Goal: Browse casually: Explore the website without a specific task or goal

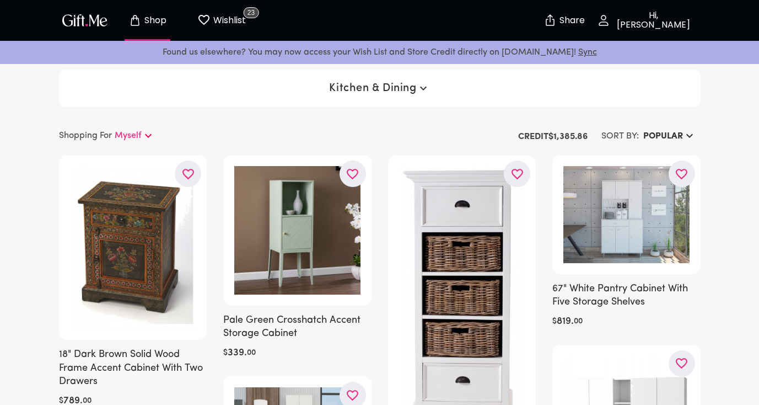
click at [354, 84] on span "Kitchen & Dining" at bounding box center [379, 88] width 100 height 13
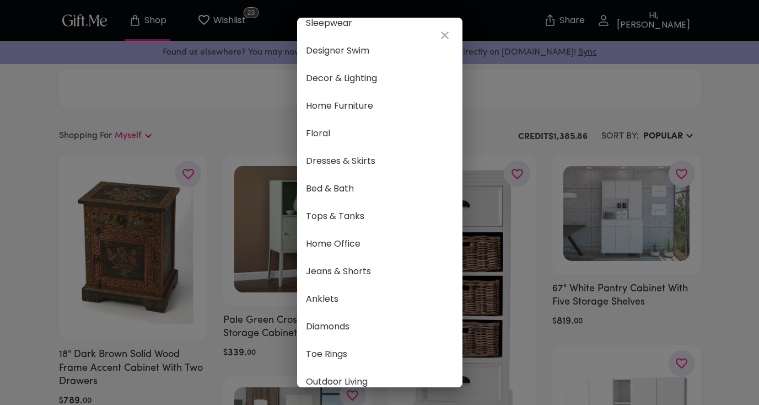
scroll to position [578, 0]
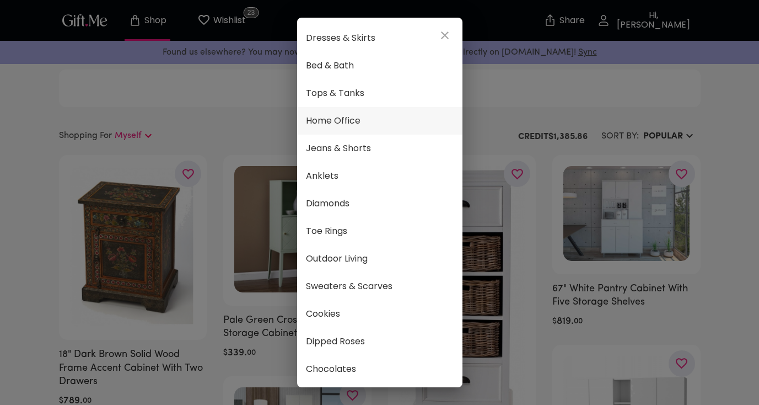
click at [364, 127] on span "Home Office" at bounding box center [380, 121] width 148 height 14
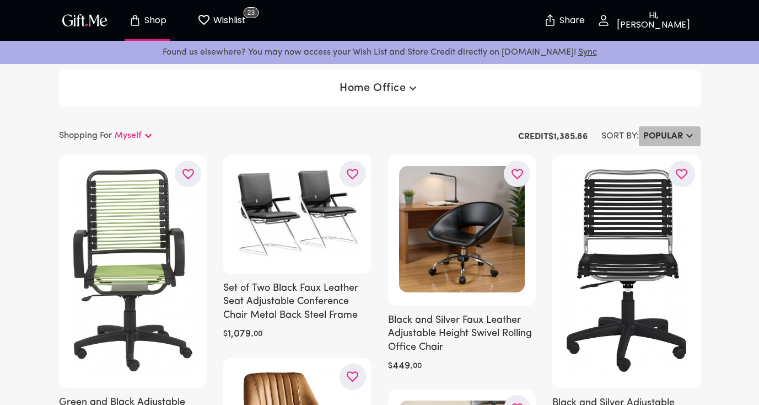
click at [674, 137] on h6 "Popular" at bounding box center [663, 136] width 40 height 13
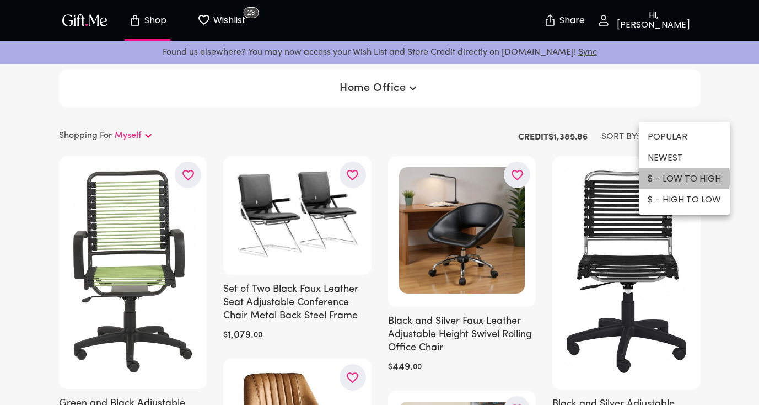
click at [683, 179] on li "$ - LOW TO HIGH" at bounding box center [684, 178] width 91 height 21
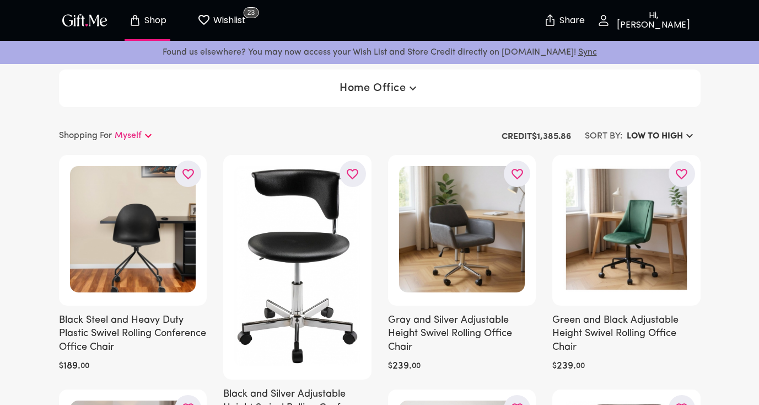
click at [365, 79] on button "Home Office" at bounding box center [379, 88] width 88 height 20
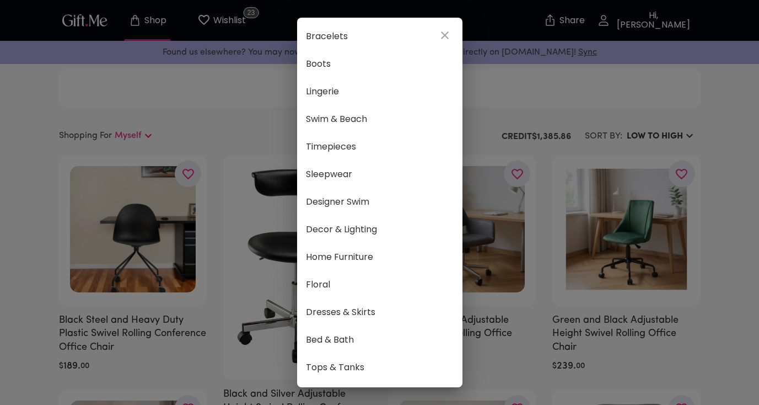
scroll to position [305, 0]
click at [372, 229] on span "Decor & Lighting" at bounding box center [380, 228] width 148 height 14
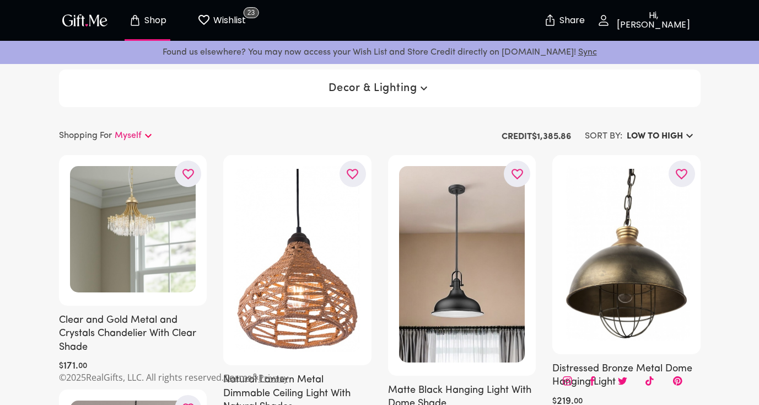
click at [396, 83] on span "Decor & Lighting" at bounding box center [379, 88] width 101 height 13
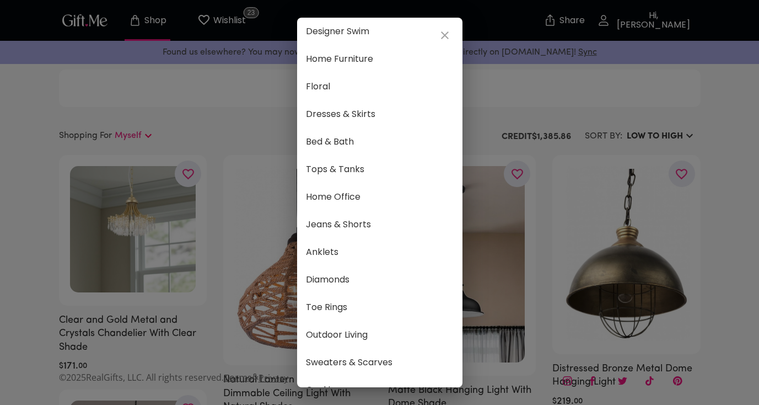
scroll to position [578, 0]
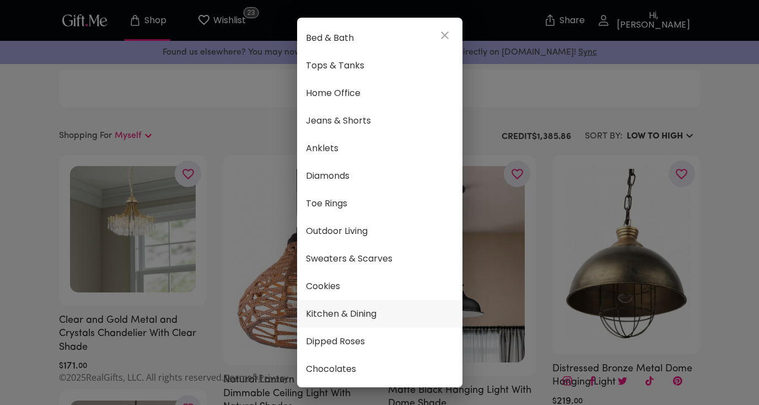
click at [370, 317] on span "Kitchen & Dining" at bounding box center [380, 313] width 148 height 14
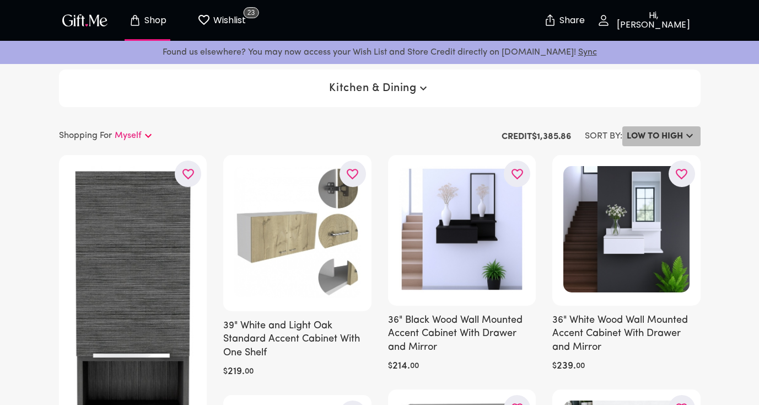
click at [658, 133] on h6 "LOW TO HIGH" at bounding box center [655, 136] width 56 height 13
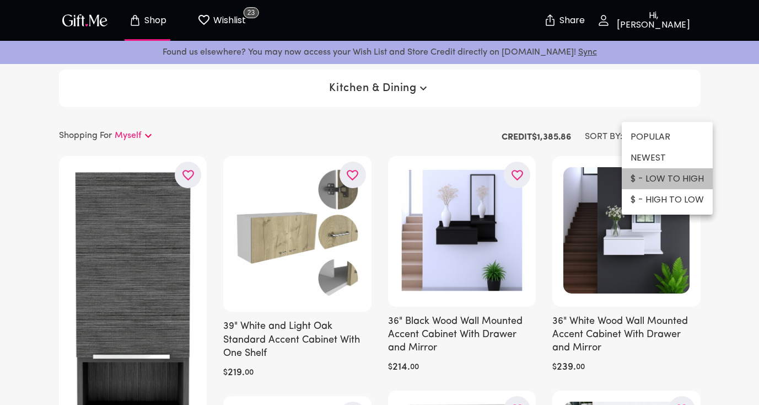
click at [669, 180] on li "$ - LOW TO HIGH" at bounding box center [667, 178] width 91 height 21
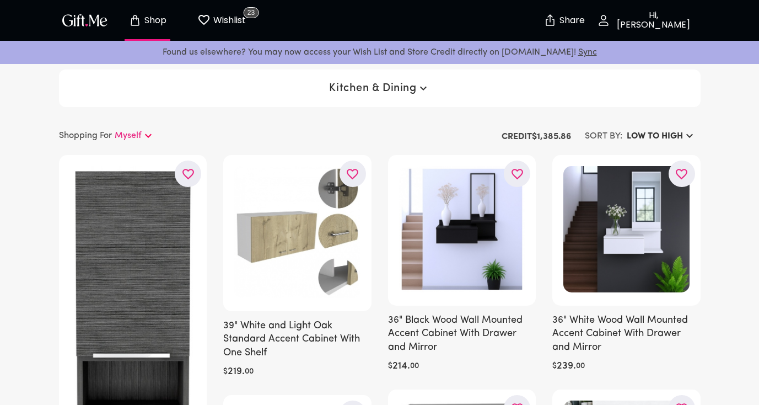
click at [393, 77] on div "Kitchen & Dining" at bounding box center [380, 87] width 642 height 37
click at [393, 84] on span "Kitchen & Dining" at bounding box center [379, 88] width 100 height 13
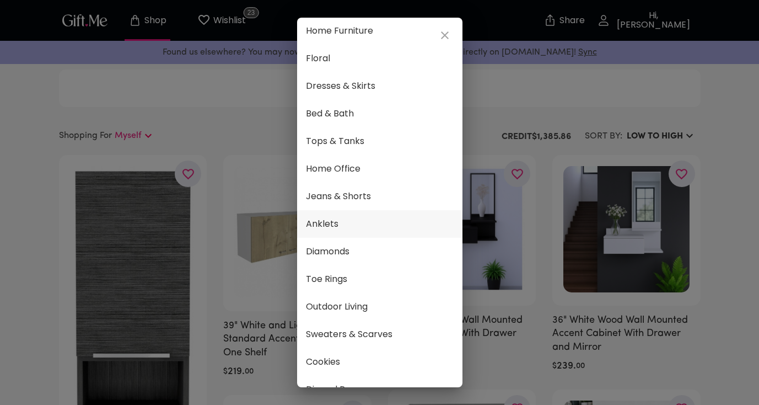
scroll to position [511, 0]
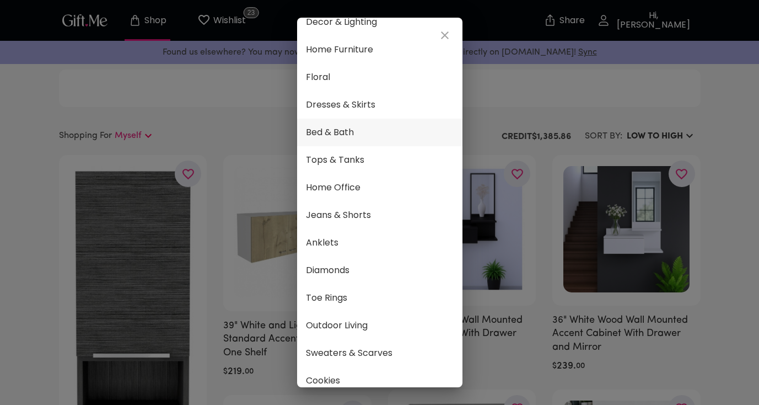
click at [355, 139] on span "Bed & Bath" at bounding box center [380, 132] width 148 height 14
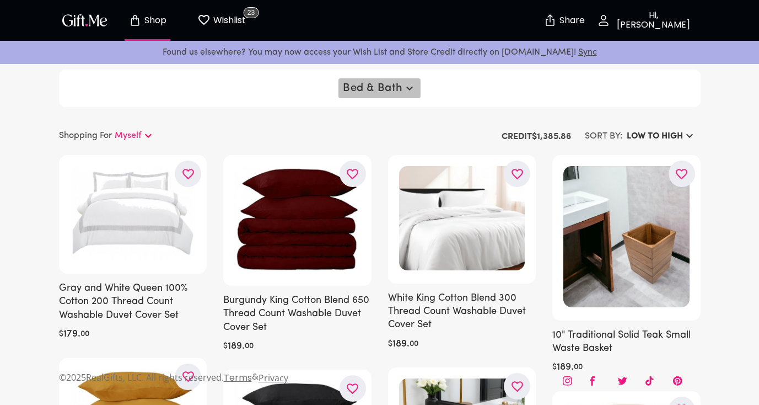
click at [398, 84] on span "Bed & Bath" at bounding box center [379, 88] width 73 height 13
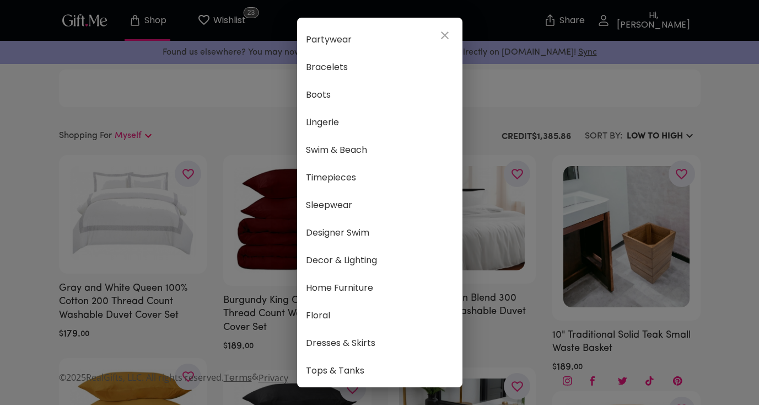
scroll to position [279, 0]
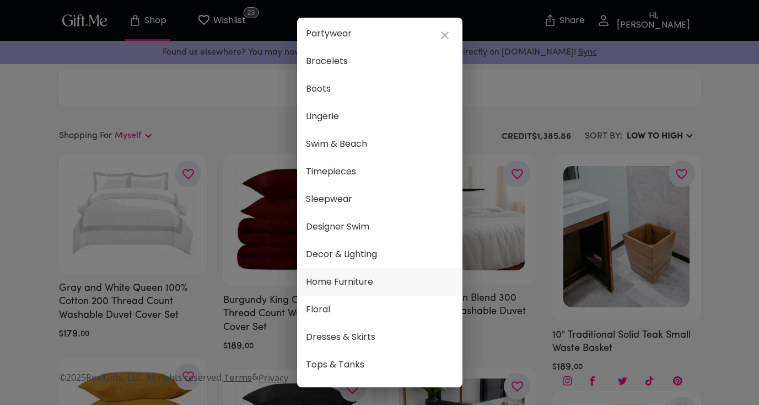
click at [358, 281] on span "Home Furniture" at bounding box center [380, 282] width 148 height 14
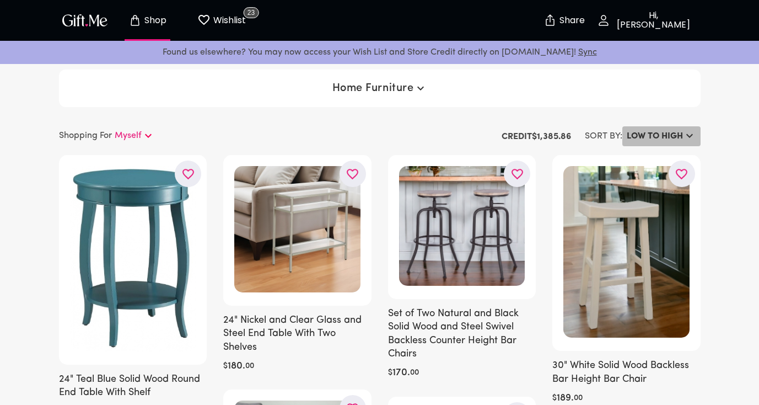
click at [674, 132] on h6 "LOW TO HIGH" at bounding box center [655, 136] width 56 height 13
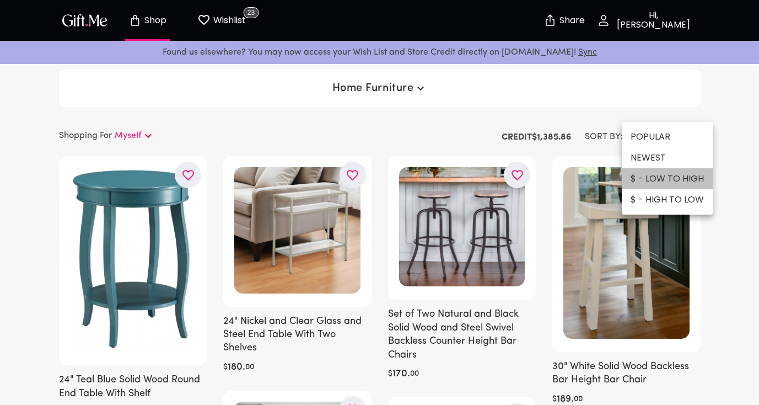
click at [668, 184] on li "$ - LOW TO HIGH" at bounding box center [667, 178] width 91 height 21
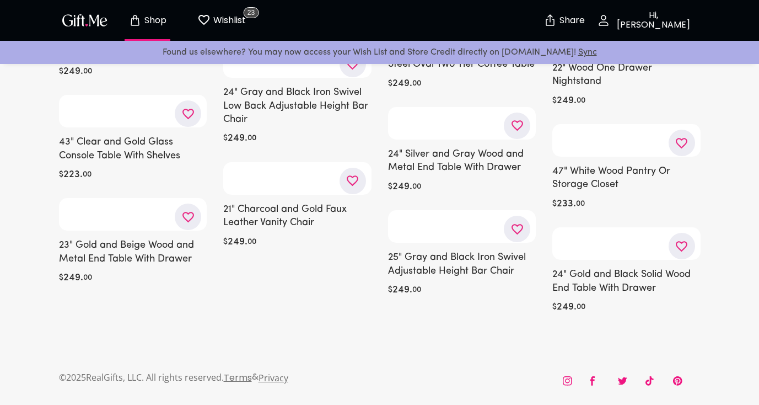
scroll to position [11389, 0]
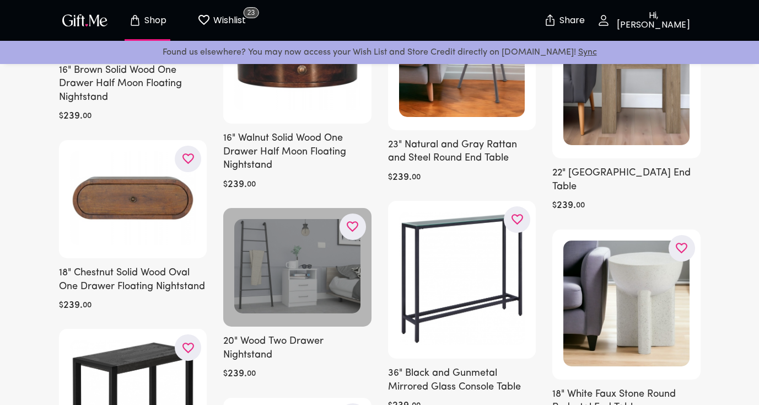
click at [295, 319] on div at bounding box center [297, 267] width 148 height 119
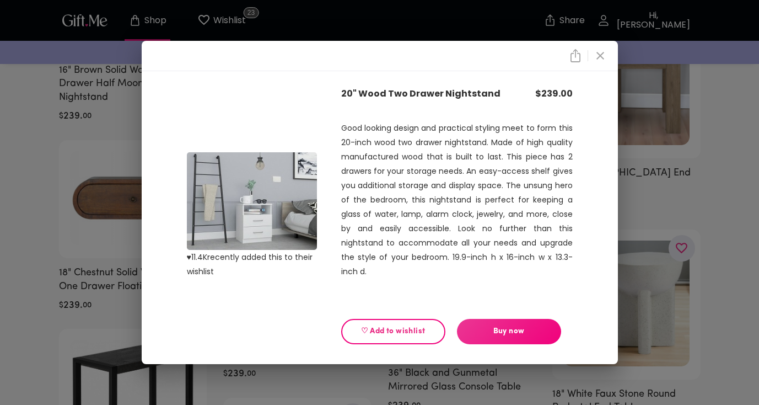
click at [404, 329] on span "♡ Add to wishlist" at bounding box center [393, 331] width 85 height 12
click at [393, 318] on div "♡ Added to wishlist Buy now" at bounding box center [457, 321] width 232 height 46
click at [603, 55] on icon "close" at bounding box center [600, 55] width 13 height 13
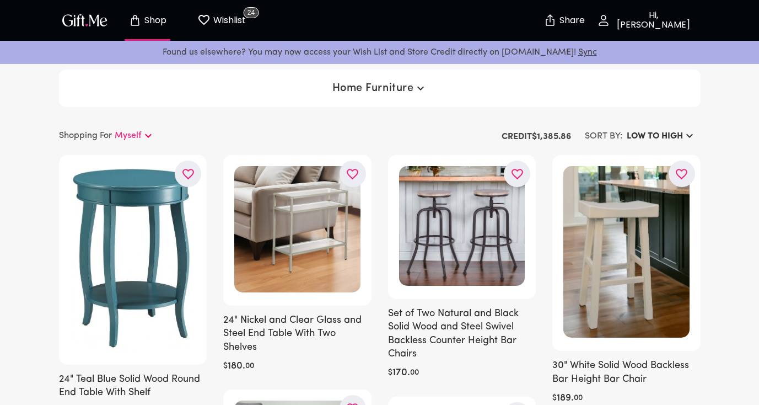
click at [138, 130] on p "Myself" at bounding box center [128, 135] width 27 height 13
click at [211, 153] on icon at bounding box center [209, 157] width 11 height 11
click at [152, 16] on p "Shop" at bounding box center [154, 20] width 25 height 9
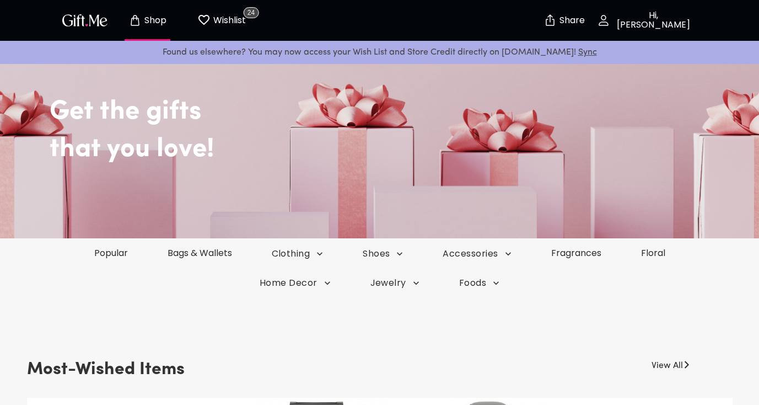
scroll to position [185, 0]
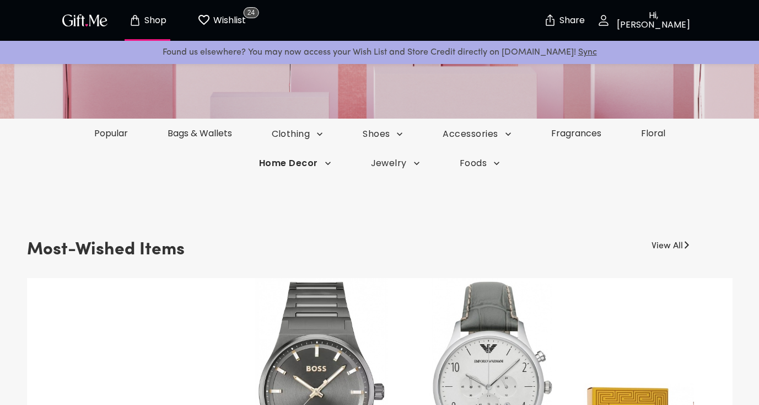
click at [321, 164] on span "Home Decor" at bounding box center [295, 163] width 72 height 12
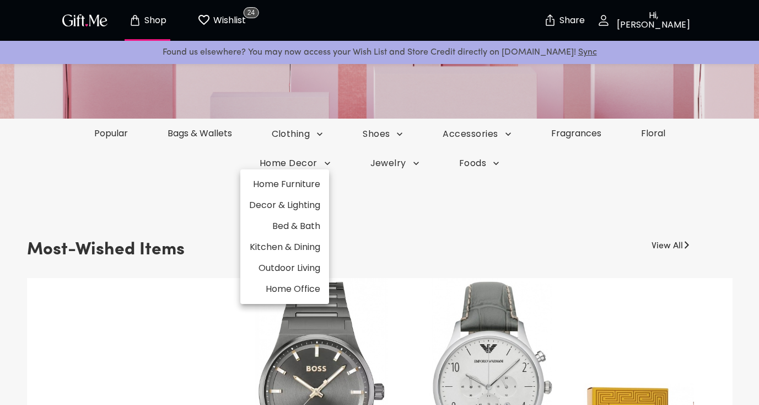
click at [481, 158] on div at bounding box center [379, 202] width 759 height 405
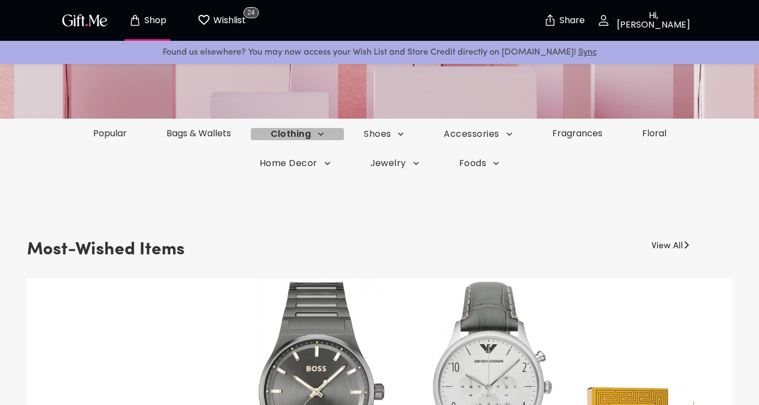
click at [292, 135] on span "Clothing" at bounding box center [298, 134] width 54 height 12
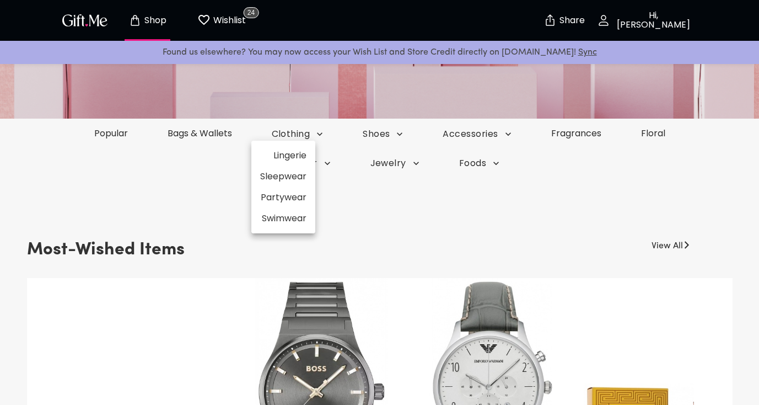
click at [295, 159] on li "Lingerie" at bounding box center [283, 155] width 64 height 21
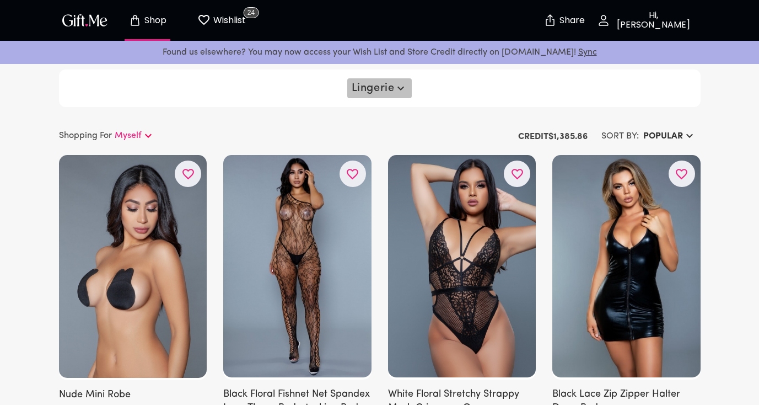
click at [368, 90] on span "Lingerie" at bounding box center [380, 88] width 56 height 13
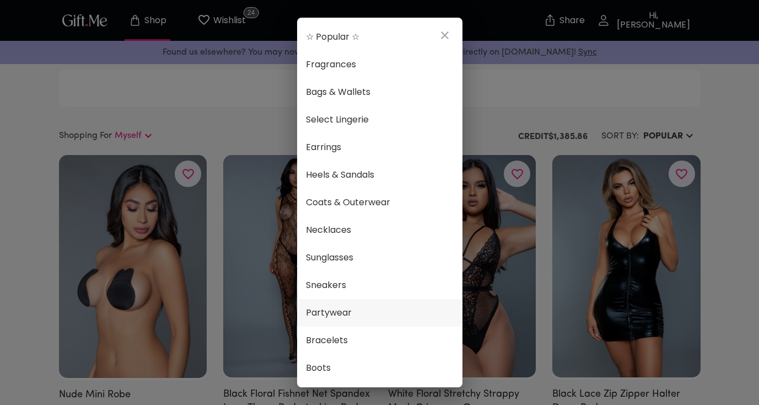
click at [366, 305] on span "Partywear" at bounding box center [380, 312] width 148 height 14
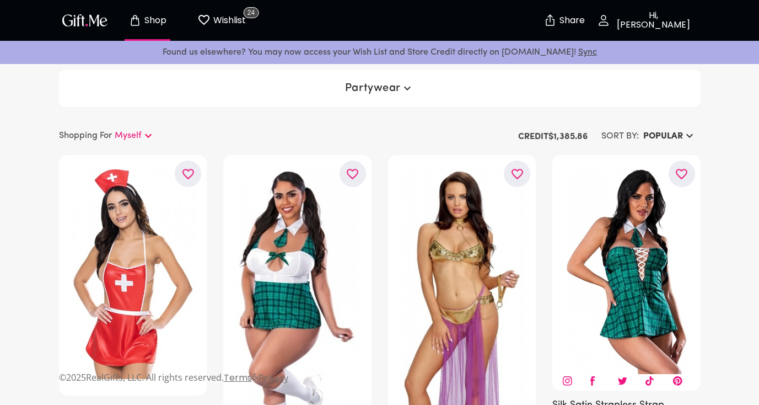
click at [369, 87] on span "Partywear" at bounding box center [379, 88] width 69 height 13
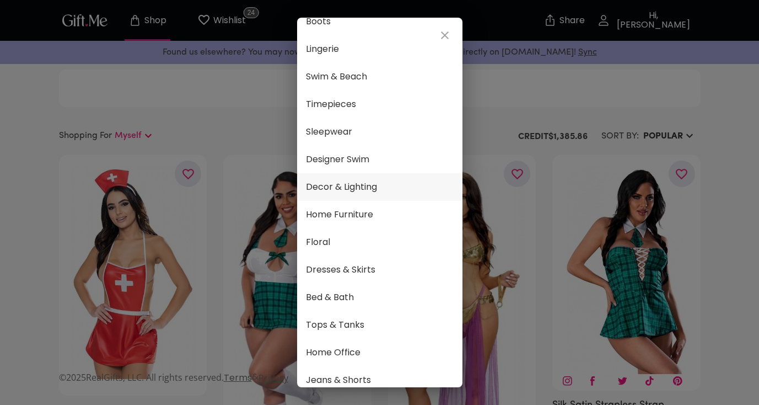
scroll to position [309, 0]
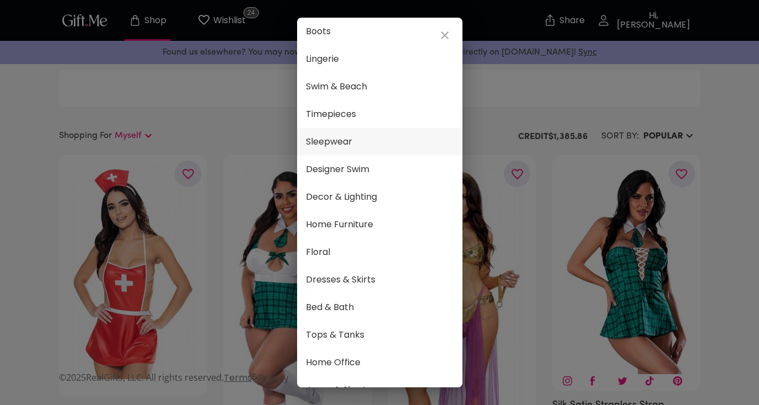
click at [354, 146] on span "Sleepwear" at bounding box center [380, 142] width 148 height 14
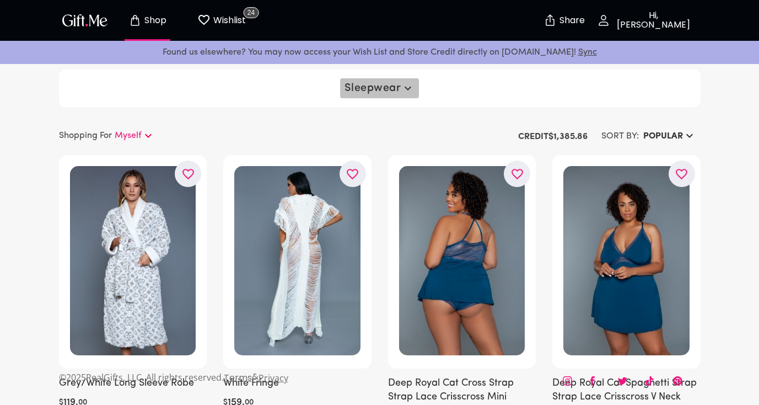
click at [395, 94] on span "Sleepwear" at bounding box center [379, 88] width 69 height 13
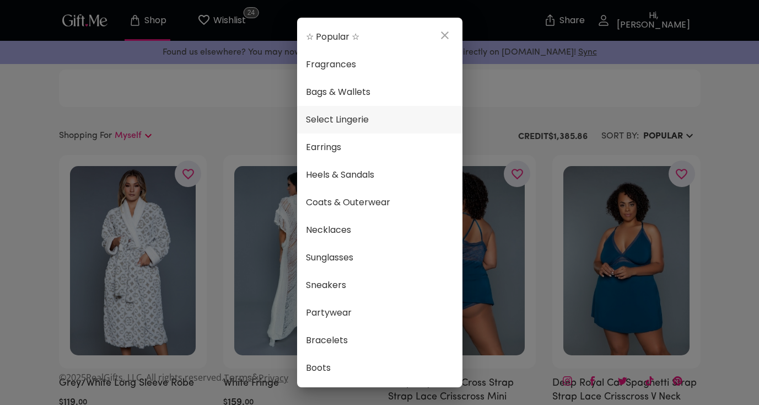
click at [380, 122] on span "Select Lingerie" at bounding box center [380, 119] width 148 height 14
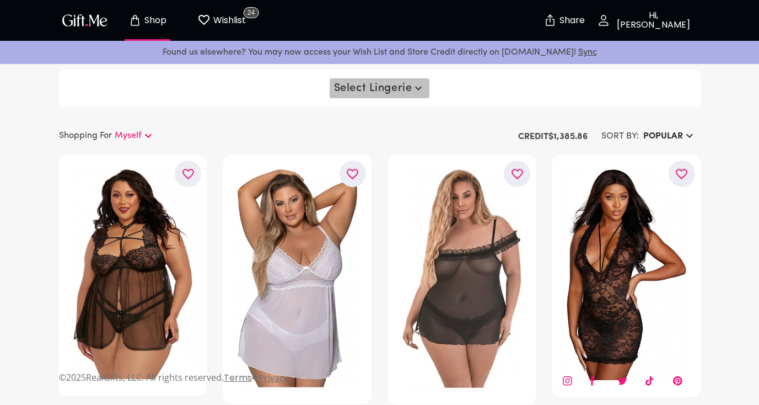
click at [411, 93] on span "Select Lingerie" at bounding box center [380, 88] width 92 height 13
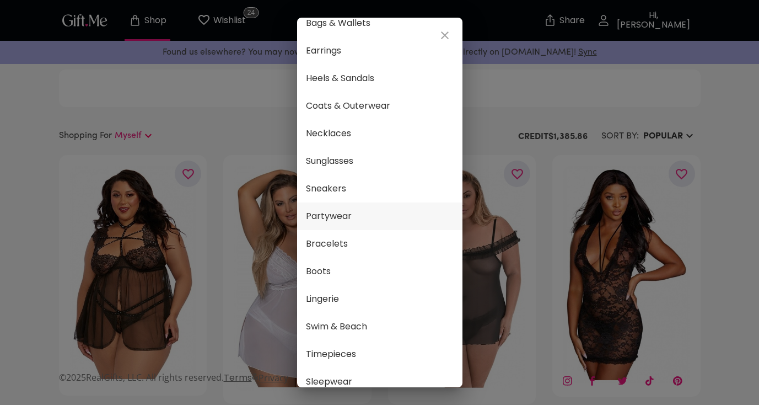
scroll to position [83, 0]
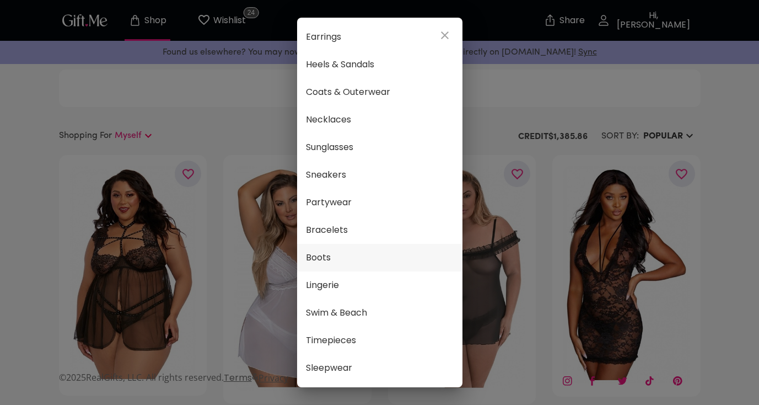
click at [375, 256] on span "Boots" at bounding box center [380, 257] width 148 height 14
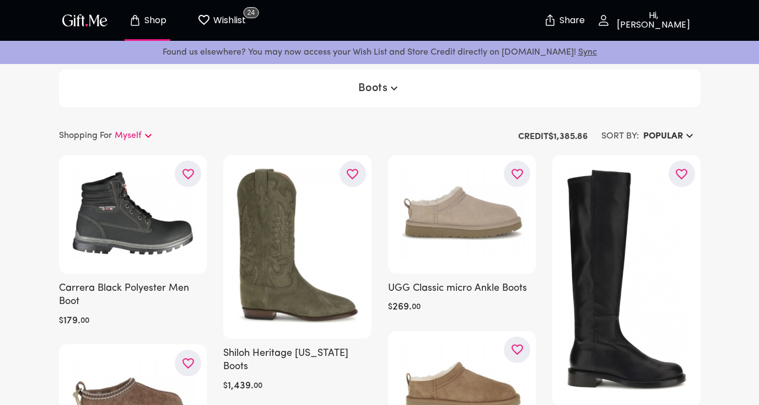
click at [666, 130] on h6 "Popular" at bounding box center [663, 136] width 40 height 13
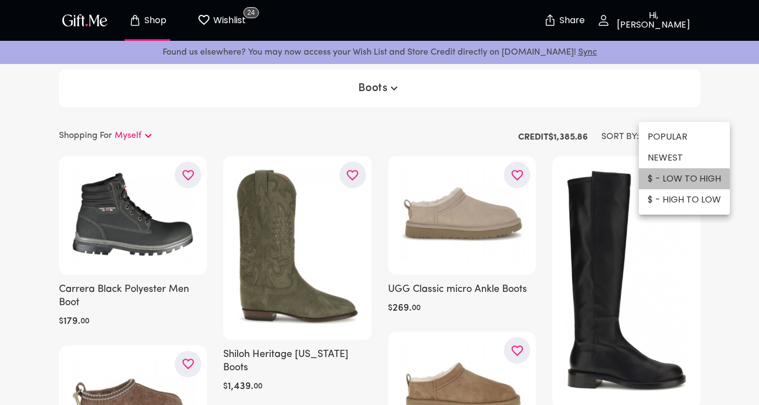
click at [676, 181] on li "$ - LOW TO HIGH" at bounding box center [684, 178] width 91 height 21
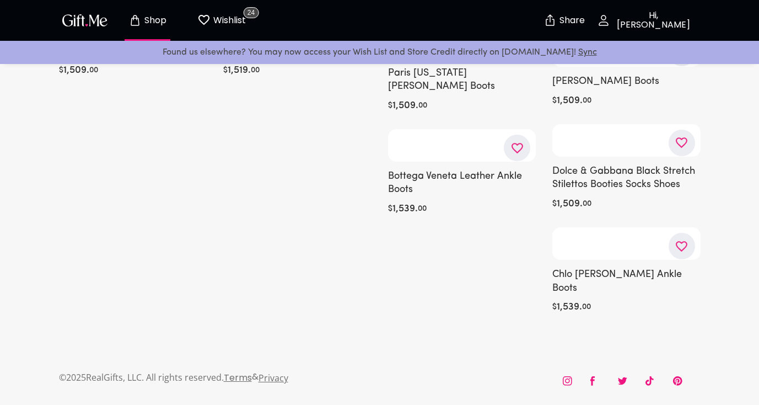
scroll to position [15862, 0]
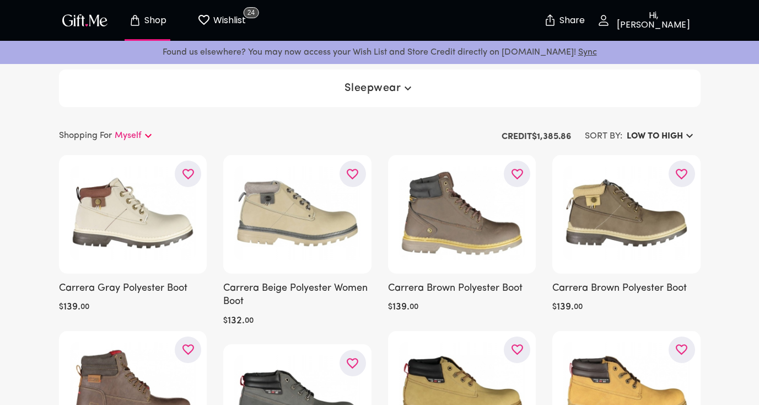
click at [374, 93] on span "Sleepwear" at bounding box center [379, 88] width 69 height 13
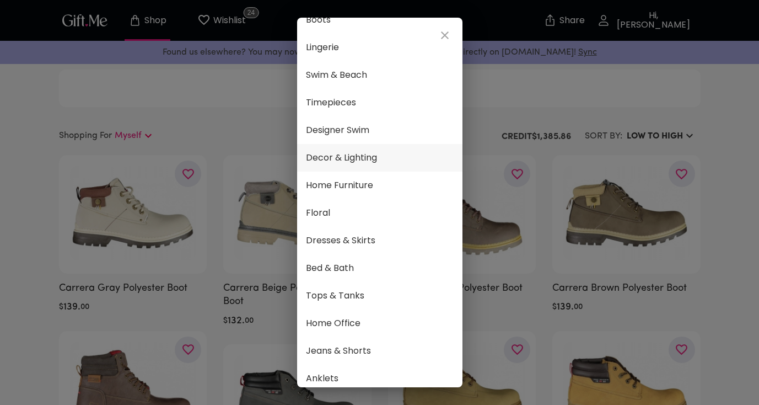
scroll to position [367, 0]
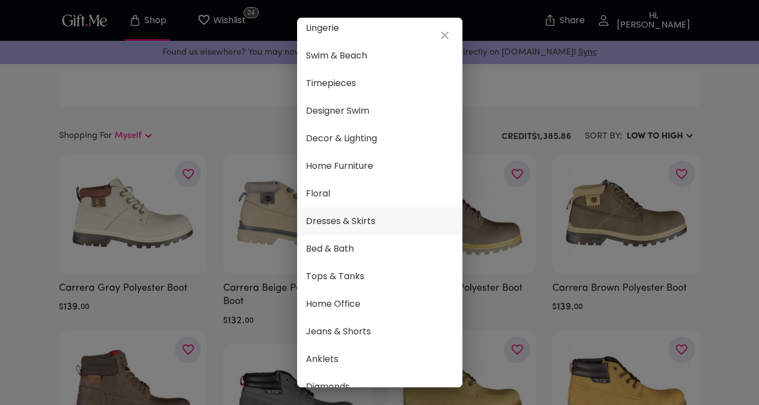
click at [368, 223] on span "Dresses & Skirts" at bounding box center [380, 221] width 148 height 14
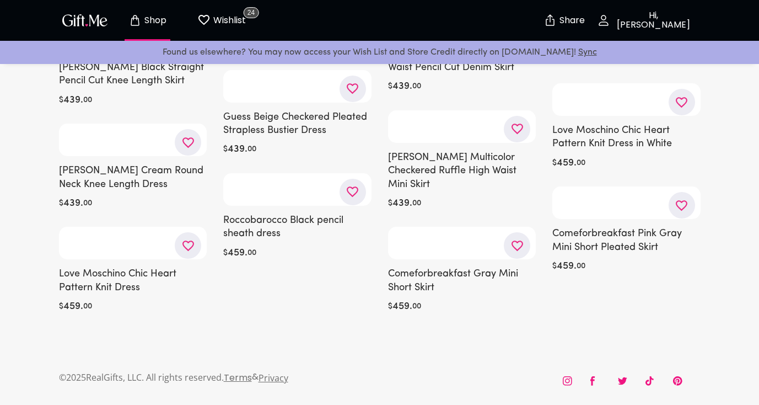
scroll to position [18156, 0]
